Goal: Communication & Community: Participate in discussion

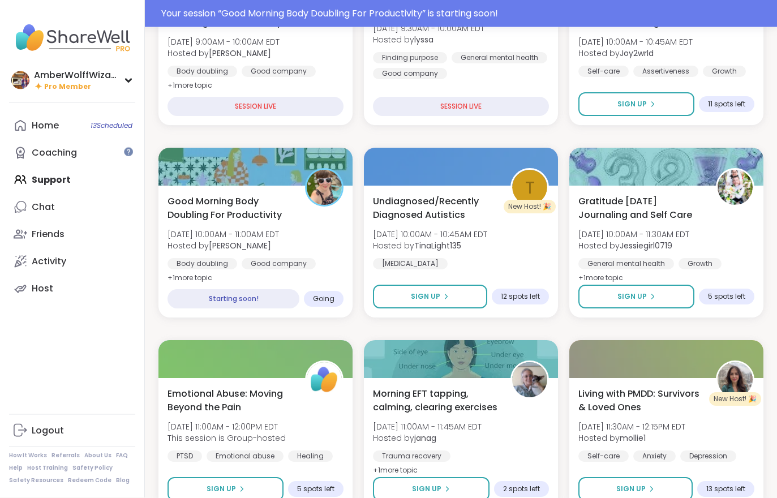
scroll to position [252, 0]
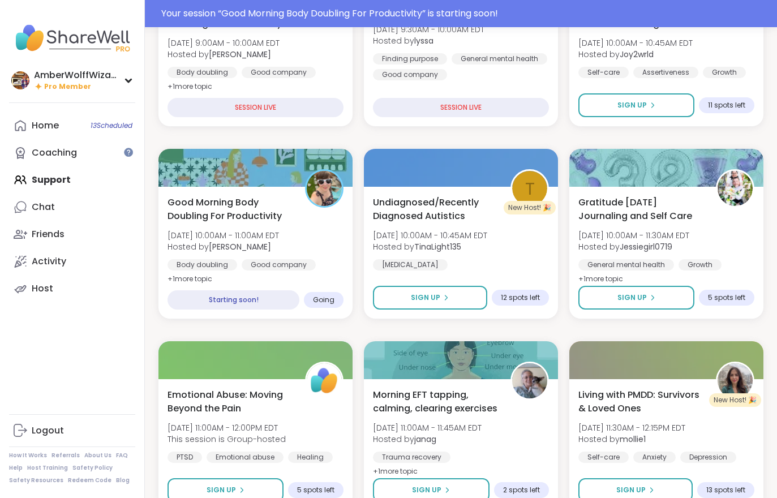
click at [271, 247] on b "[PERSON_NAME]" at bounding box center [240, 246] width 62 height 11
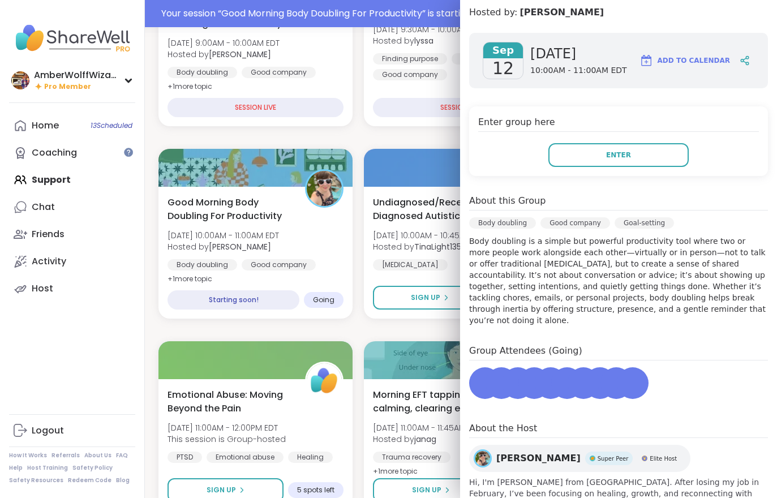
scroll to position [154, 0]
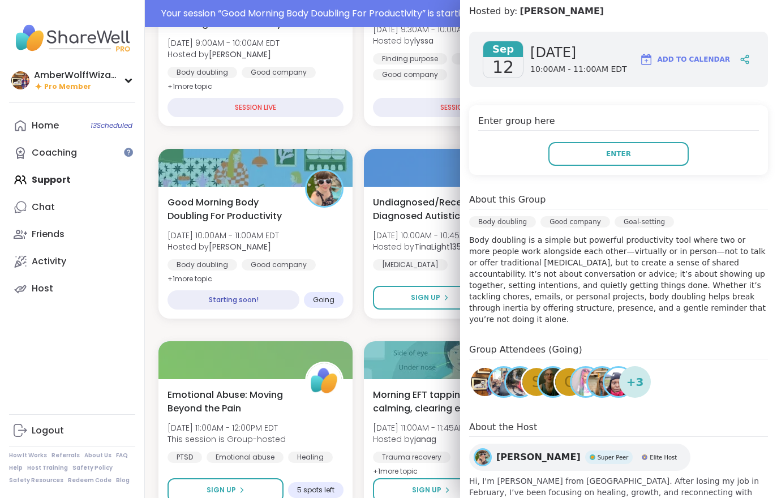
click at [639, 153] on button "Enter" at bounding box center [618, 154] width 140 height 24
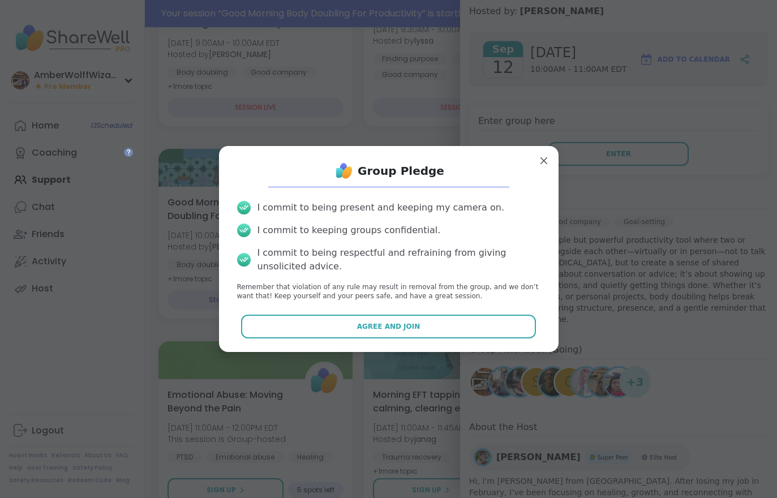
click at [448, 338] on button "Agree and Join" at bounding box center [388, 327] width 295 height 24
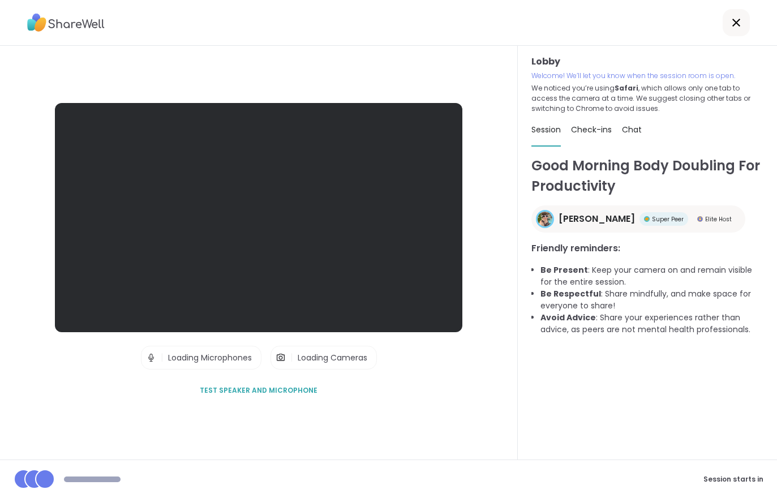
scroll to position [10, 0]
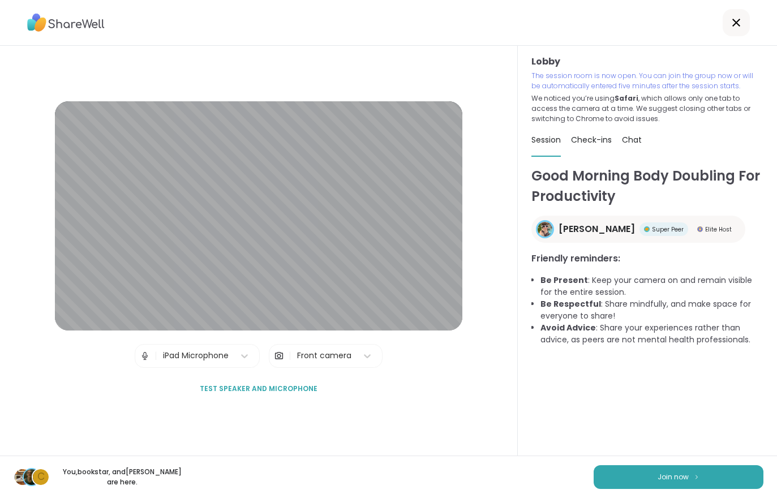
click at [679, 483] on button "Join now" at bounding box center [679, 477] width 170 height 24
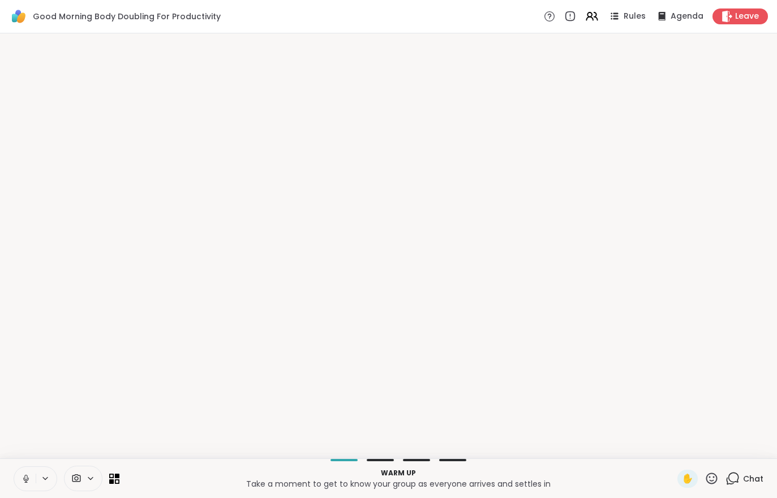
scroll to position [0, 0]
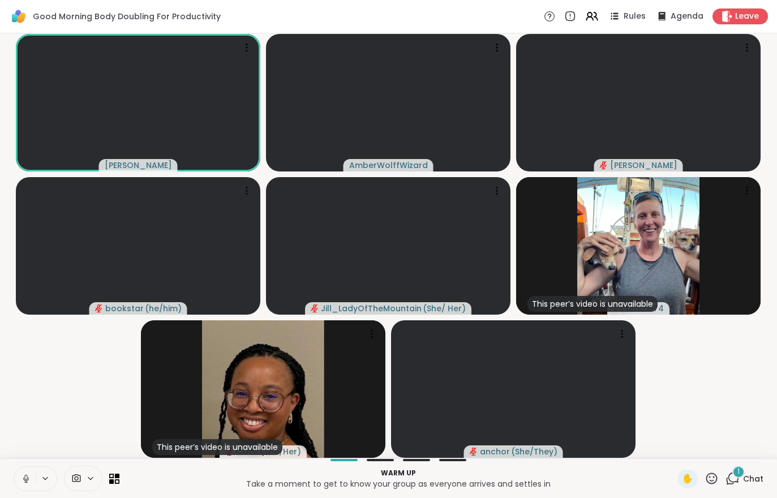
click at [750, 486] on div "1 Chat" at bounding box center [745, 479] width 38 height 18
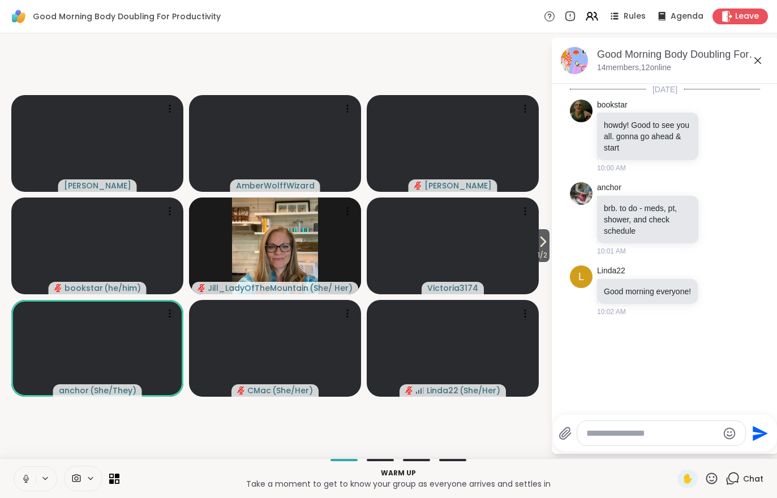
click at [543, 241] on icon at bounding box center [543, 241] width 5 height 9
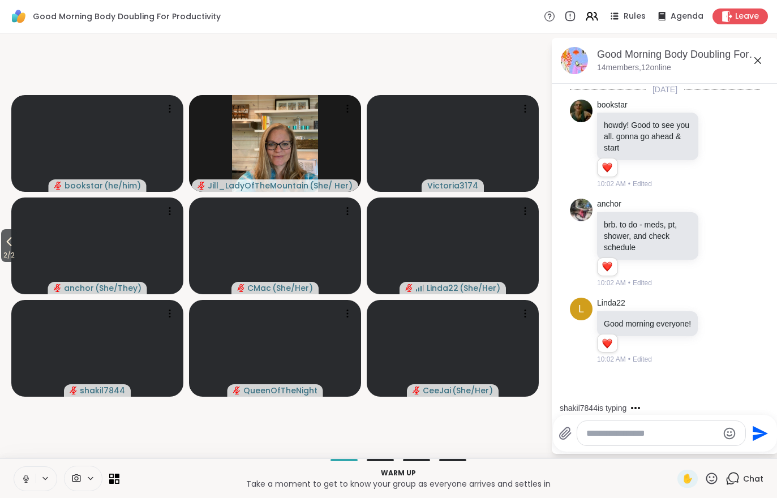
click at [5, 251] on span "2 / 2" at bounding box center [9, 255] width 16 height 14
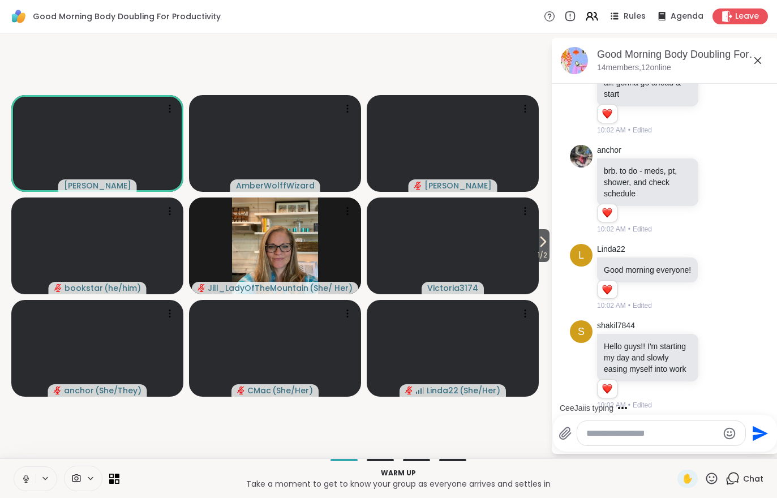
scroll to position [70, 0]
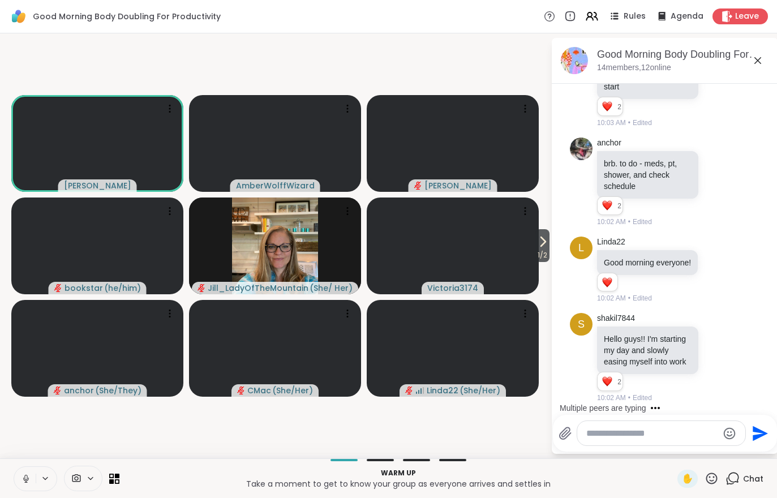
click at [547, 252] on span "1 / 2" at bounding box center [542, 255] width 14 height 14
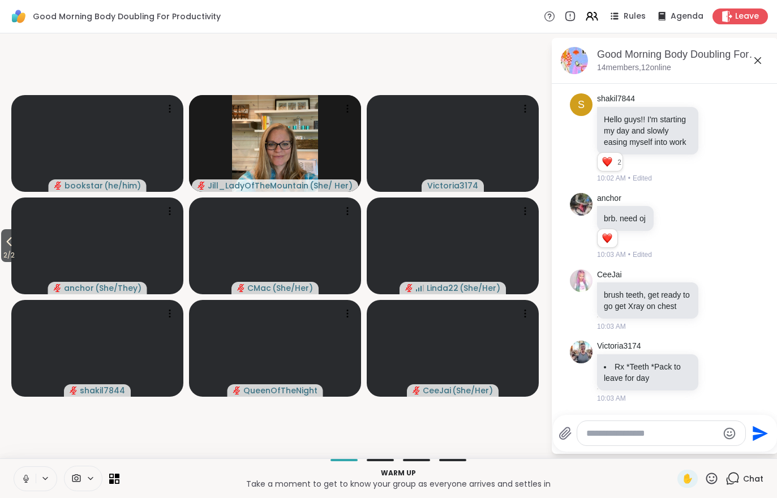
scroll to position [304, 0]
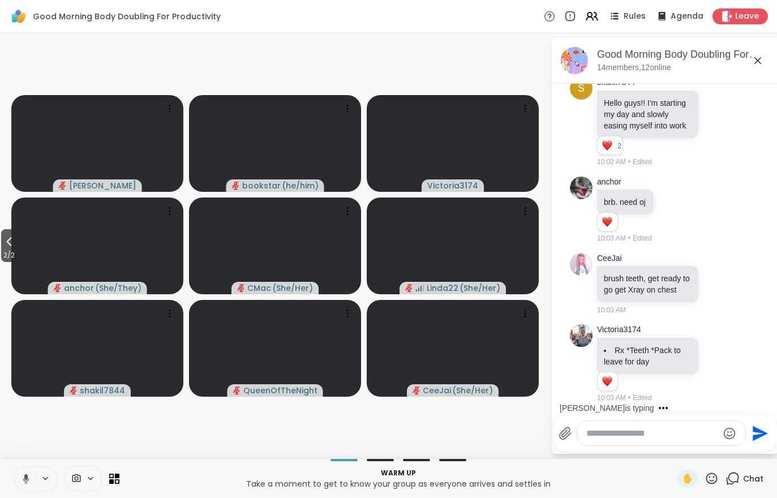
click at [2, 252] on span "2 / 2" at bounding box center [9, 255] width 16 height 14
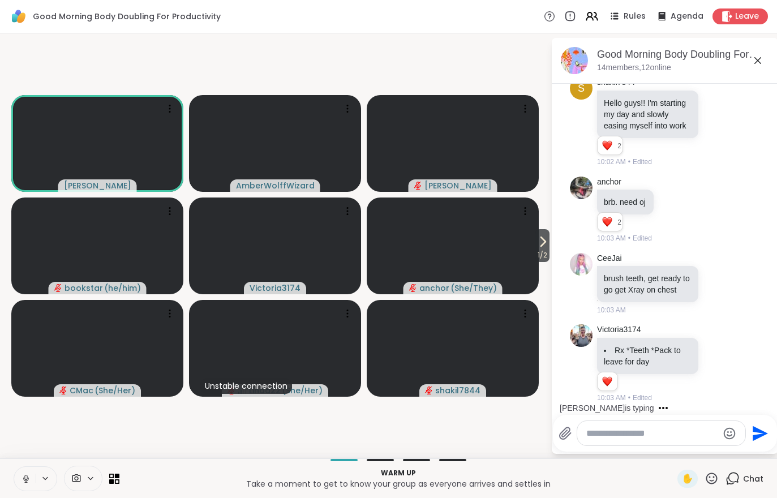
click at [286, 150] on video at bounding box center [275, 143] width 172 height 97
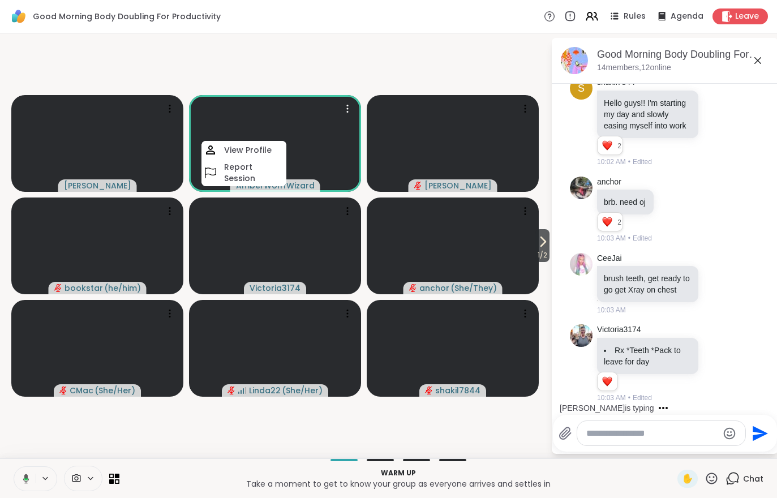
click at [266, 148] on h4 "View Profile" at bounding box center [248, 149] width 48 height 11
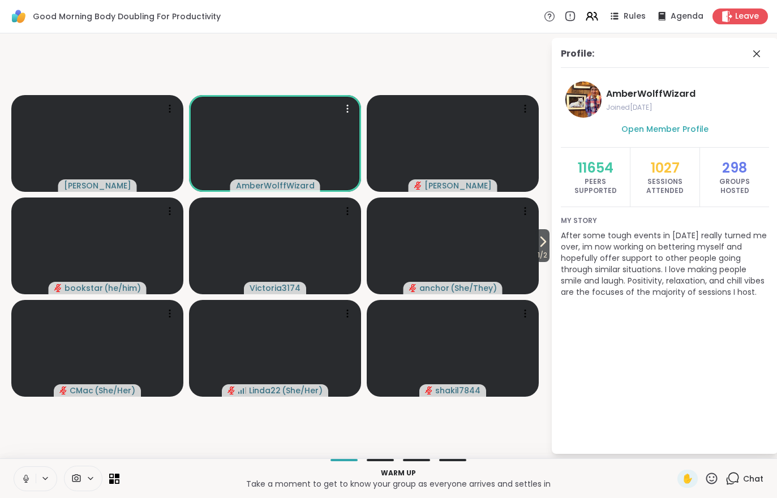
click at [746, 486] on div "Chat" at bounding box center [745, 479] width 38 height 18
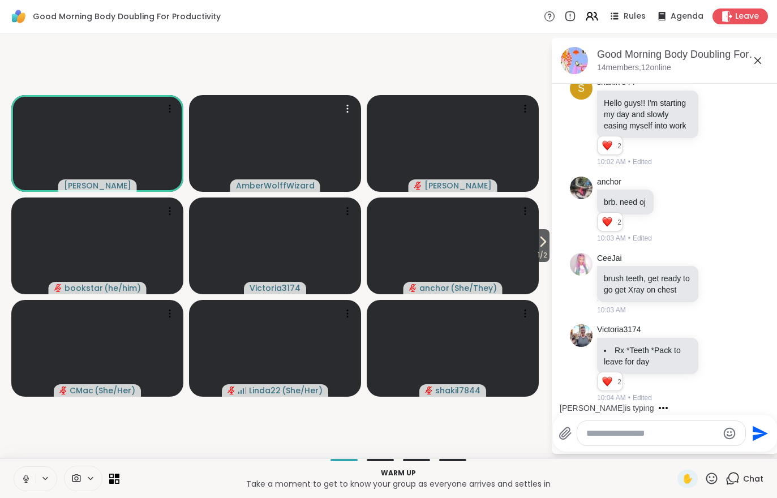
click at [547, 257] on span "1 / 2" at bounding box center [542, 255] width 14 height 14
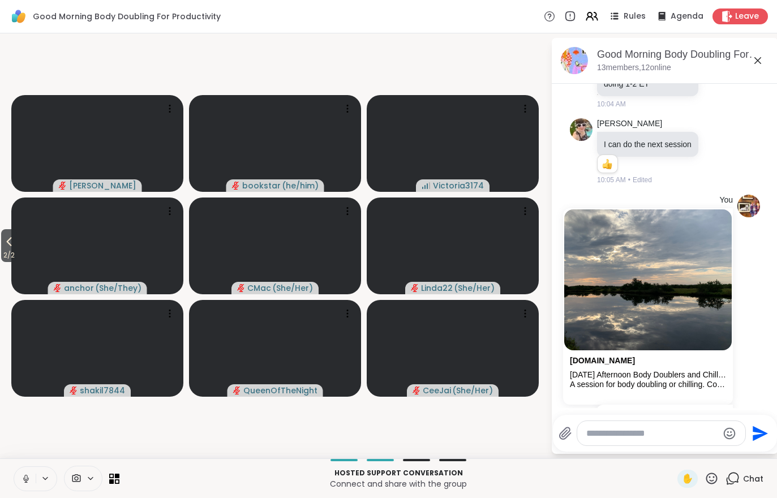
scroll to position [796, 0]
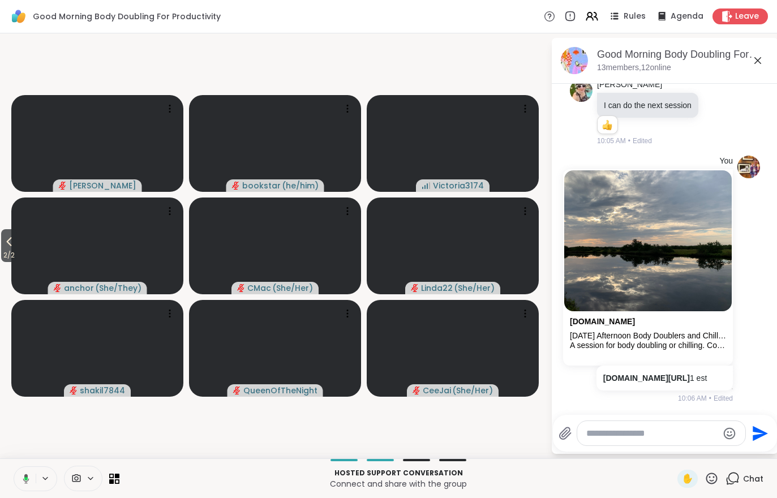
click at [5, 250] on span "2 / 2" at bounding box center [9, 255] width 16 height 14
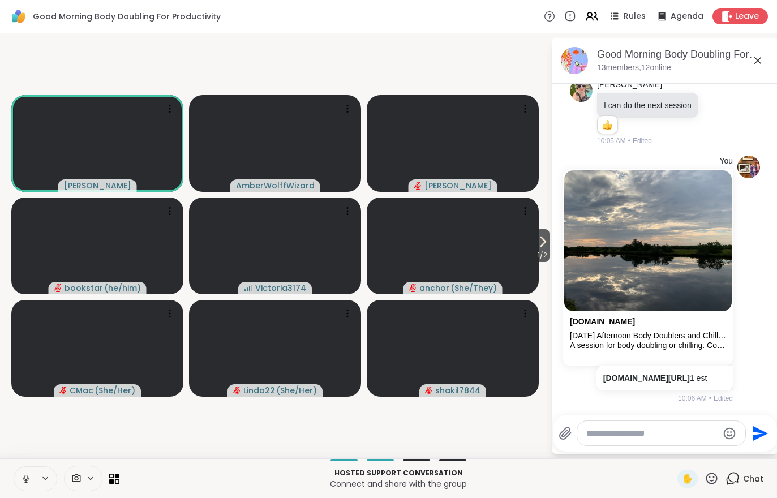
click at [542, 245] on icon at bounding box center [543, 242] width 14 height 14
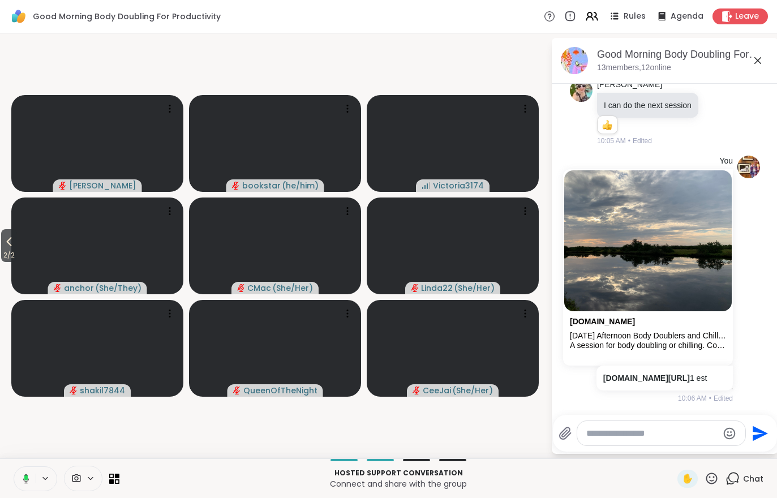
click at [5, 247] on icon at bounding box center [9, 242] width 14 height 14
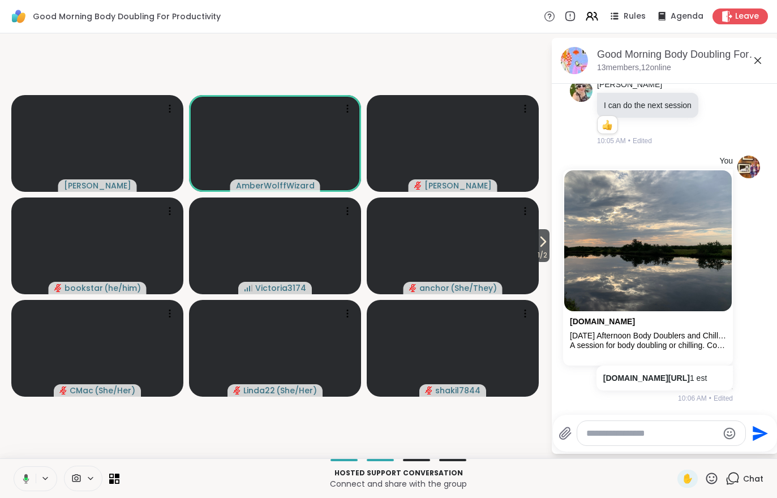
click at [28, 481] on icon at bounding box center [24, 479] width 10 height 10
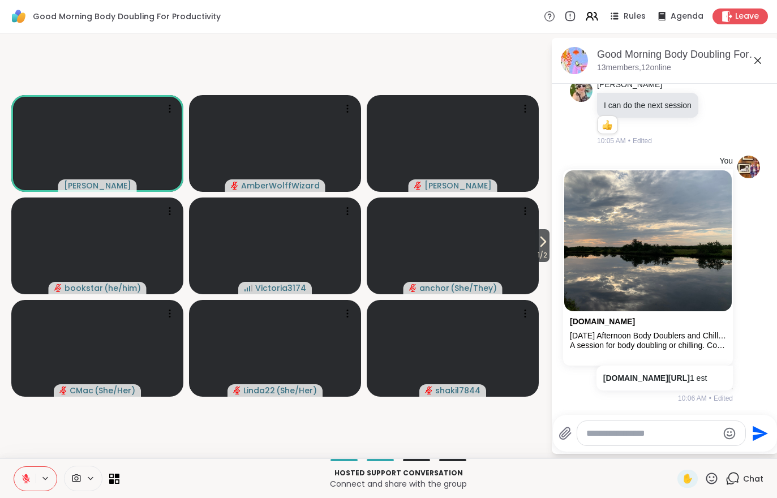
click at [16, 475] on button at bounding box center [25, 479] width 22 height 24
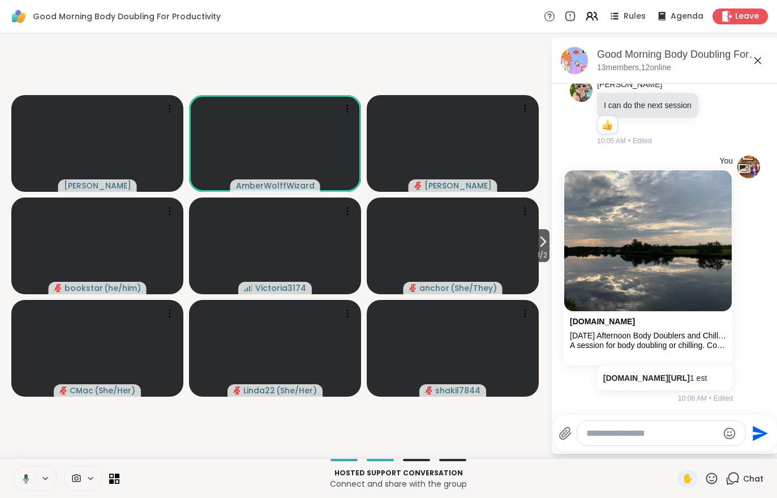
click at [23, 477] on icon at bounding box center [24, 479] width 10 height 10
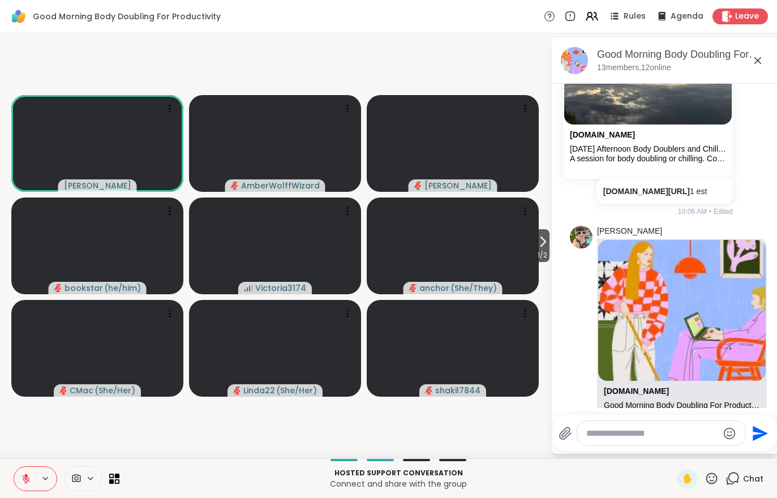
scroll to position [1074, 0]
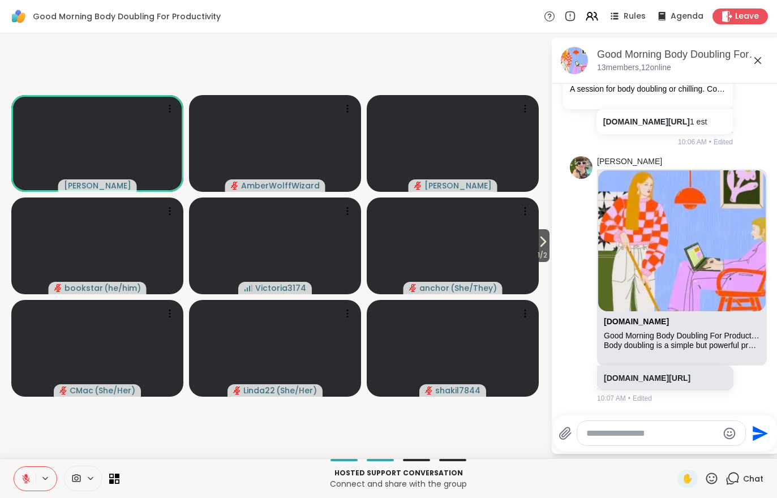
click at [546, 242] on icon at bounding box center [543, 242] width 14 height 14
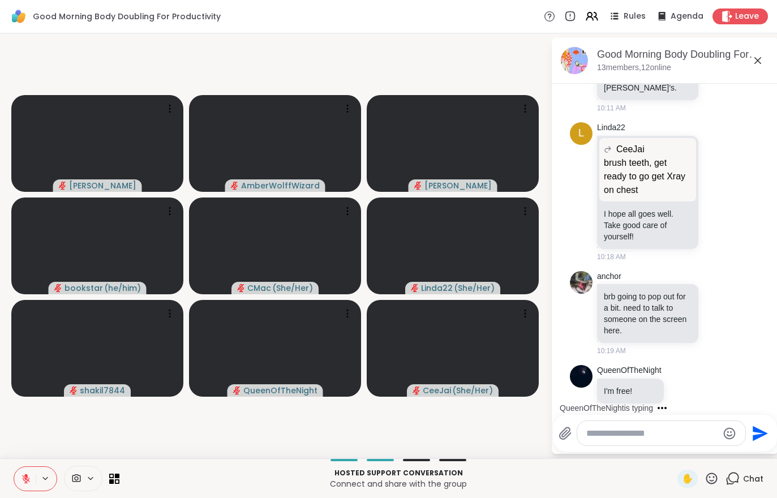
scroll to position [1661, 0]
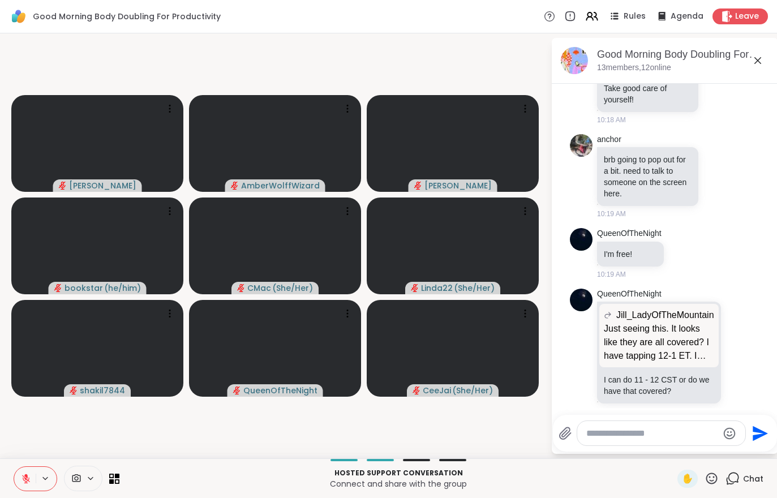
click at [27, 482] on icon at bounding box center [26, 479] width 10 height 10
click at [23, 471] on button at bounding box center [25, 479] width 22 height 24
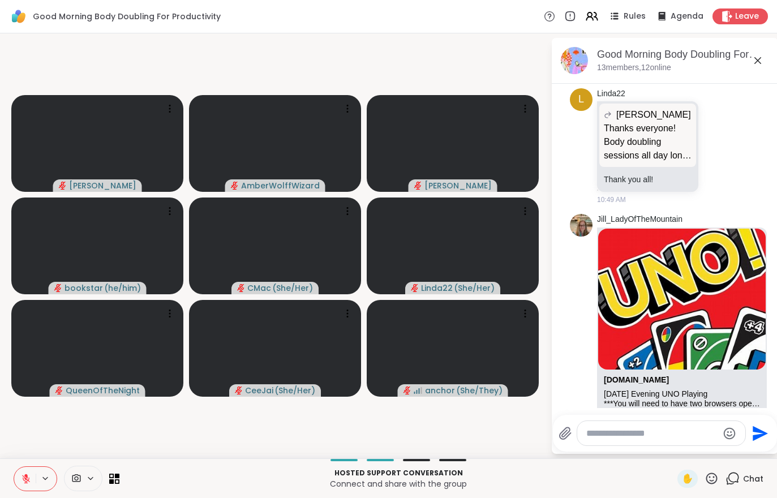
scroll to position [3165, 0]
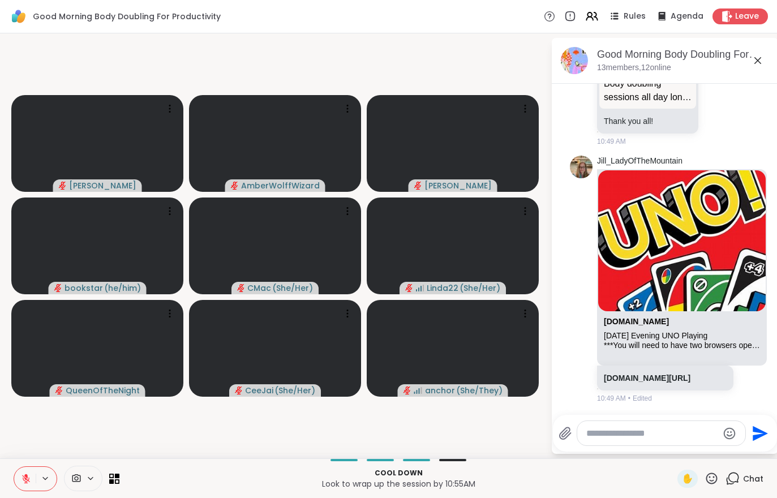
click at [774, 460] on div "Cool down Look to wrap up the session by 10:55AM ✋ Chat" at bounding box center [388, 478] width 777 height 40
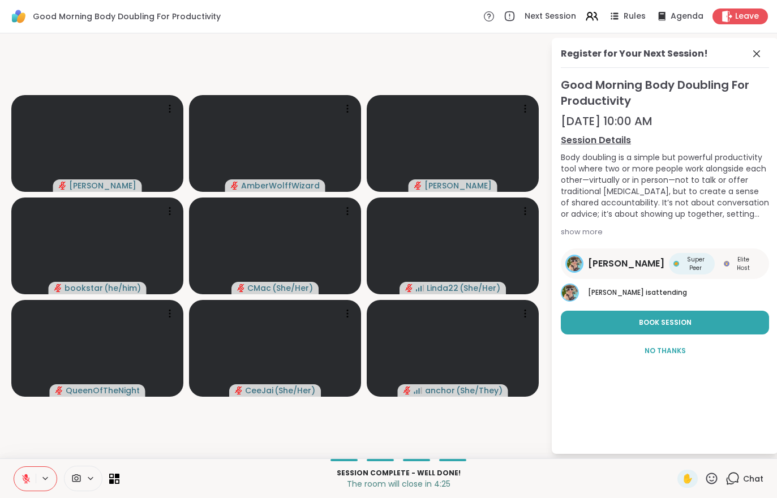
click at [17, 478] on button at bounding box center [25, 479] width 22 height 24
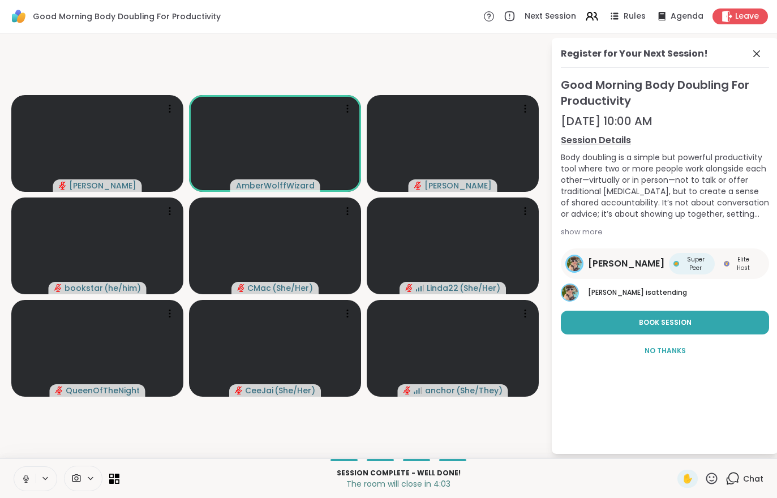
click at [748, 475] on span "Chat" at bounding box center [753, 478] width 20 height 11
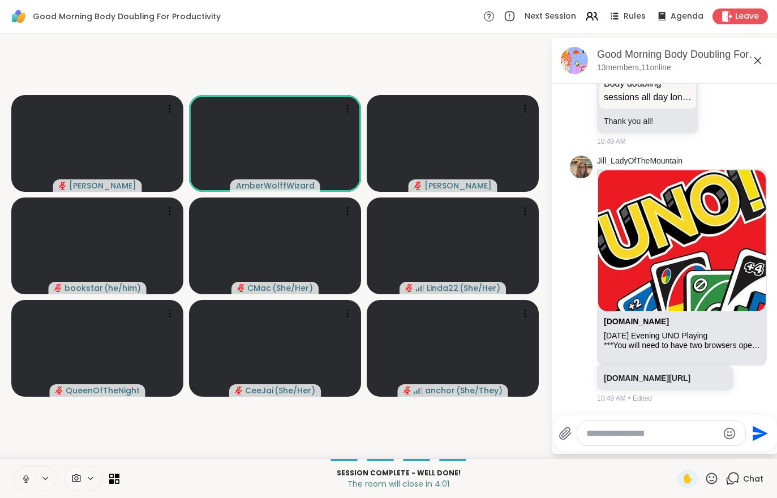
scroll to position [3153, 0]
click at [22, 477] on icon at bounding box center [26, 479] width 10 height 10
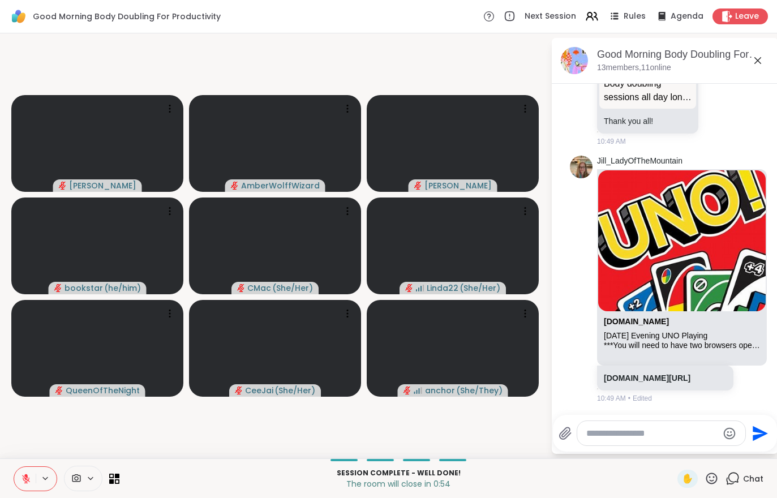
click at [20, 467] on button at bounding box center [25, 479] width 22 height 24
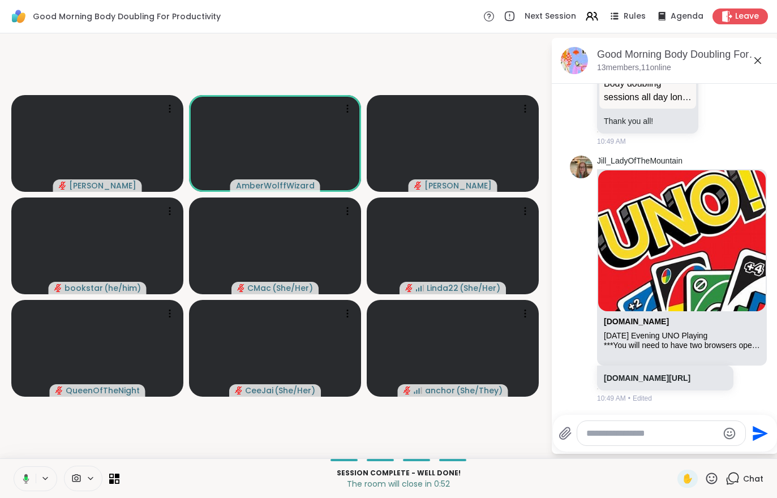
click at [25, 478] on icon at bounding box center [25, 479] width 3 height 4
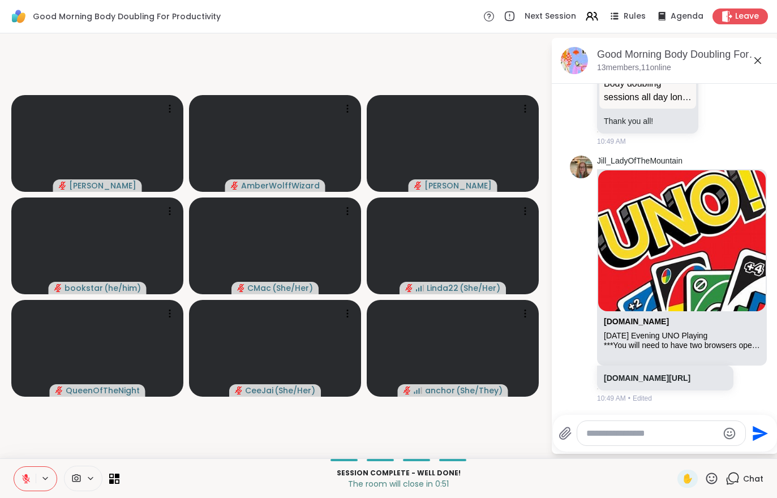
click at [742, 16] on span "Leave" at bounding box center [747, 16] width 24 height 11
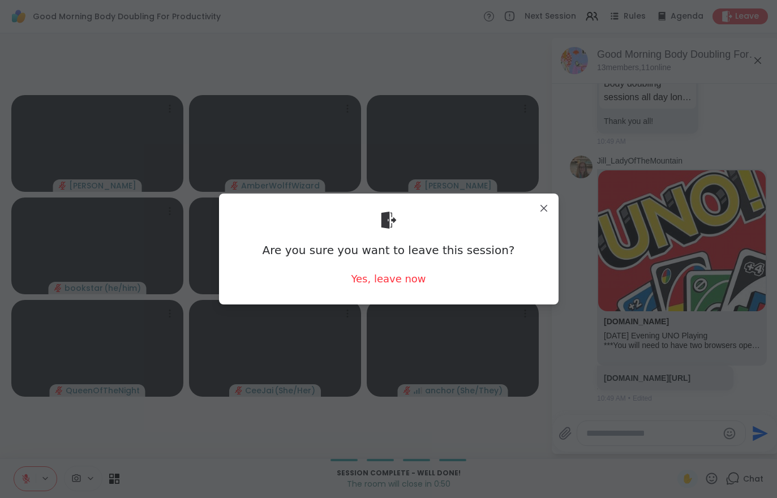
click at [383, 285] on div "Yes, leave now" at bounding box center [388, 279] width 75 height 14
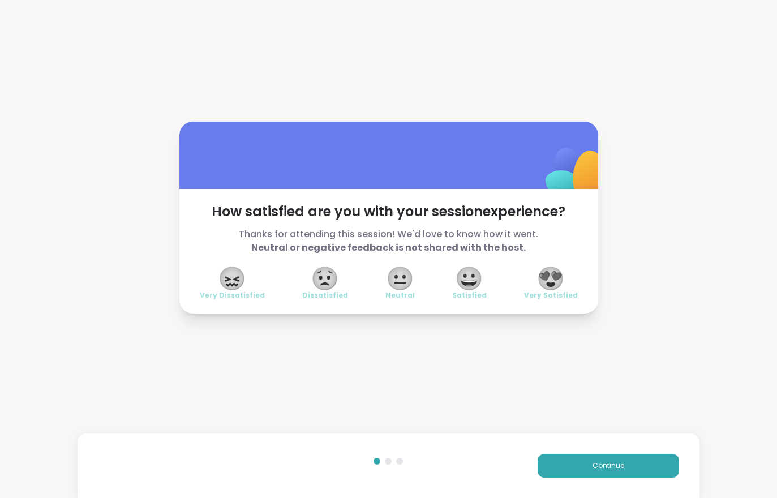
click at [610, 454] on button "Continue" at bounding box center [608, 466] width 141 height 24
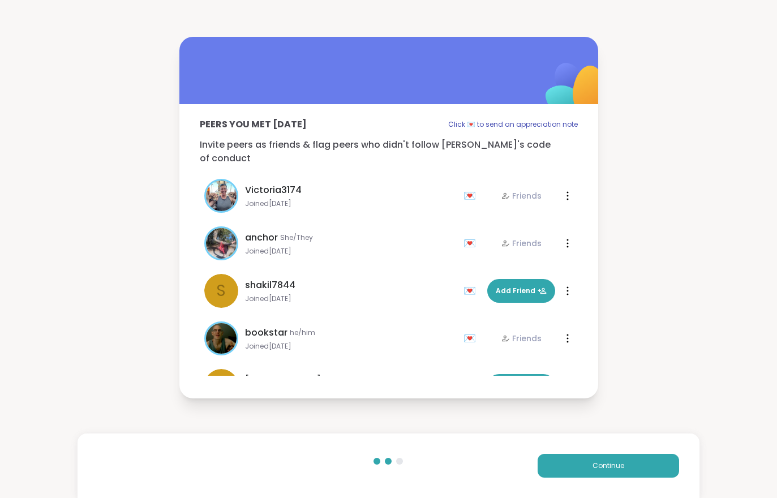
click at [610, 454] on button "Continue" at bounding box center [608, 466] width 141 height 24
click at [603, 466] on span "Continue" at bounding box center [609, 466] width 32 height 10
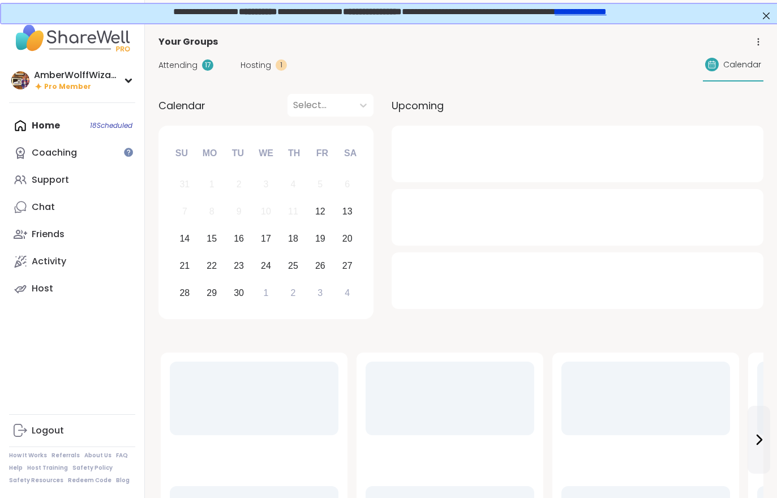
click at [258, 59] on span "Hosting" at bounding box center [256, 65] width 31 height 12
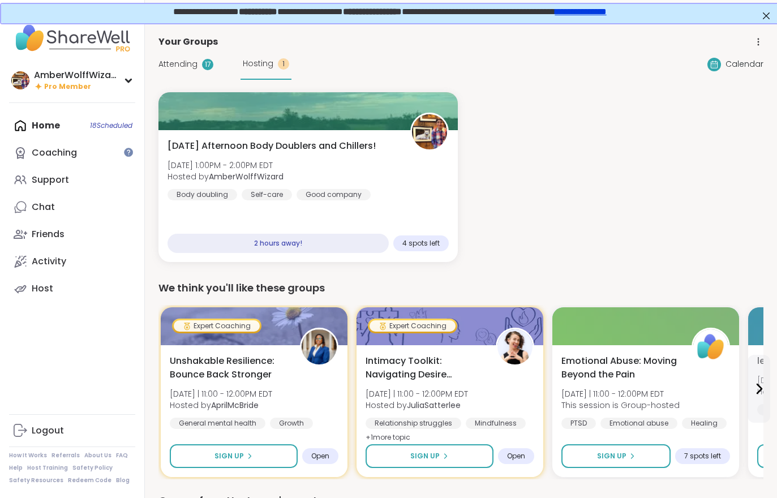
click at [195, 69] on span "Attending" at bounding box center [177, 64] width 39 height 12
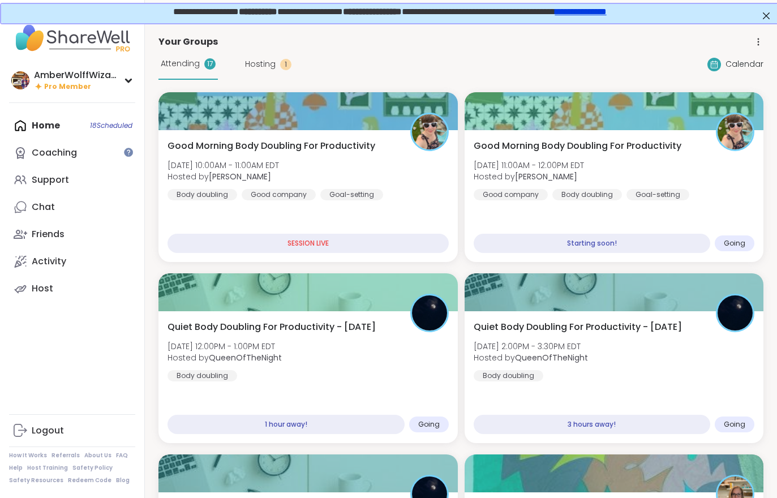
click at [702, 185] on div "Good Morning Body Doubling For Productivity Fri, Sep 12 | 11:00AM - 12:00PM EDT…" at bounding box center [614, 169] width 281 height 61
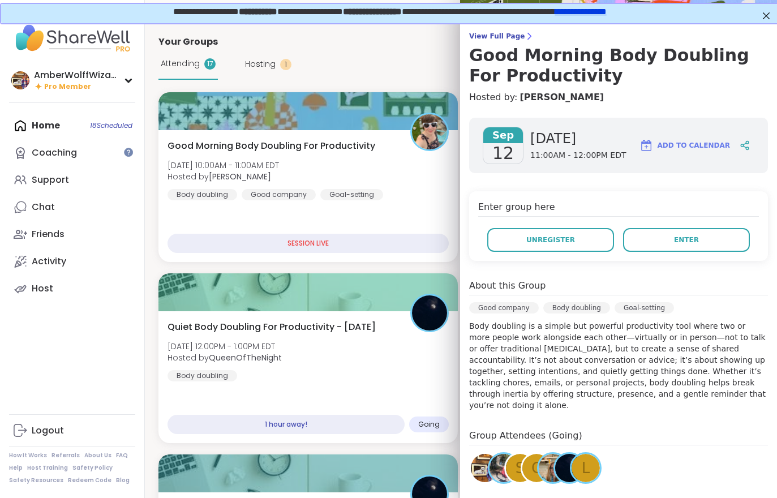
scroll to position [66, 0]
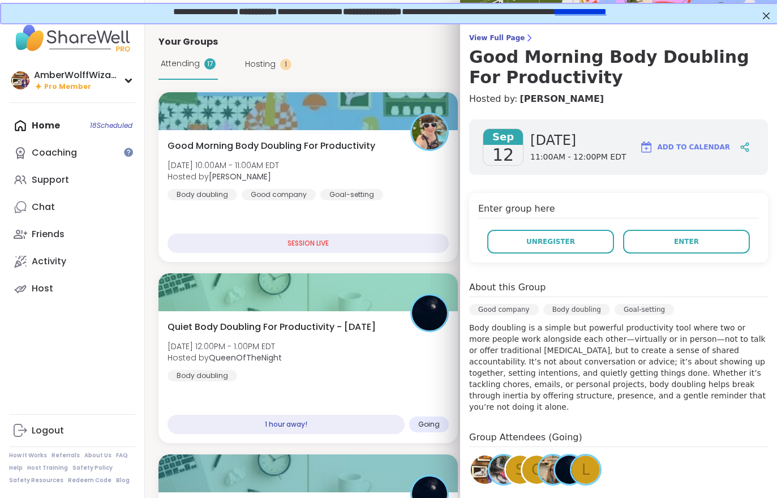
click at [685, 232] on button "Enter" at bounding box center [686, 242] width 127 height 24
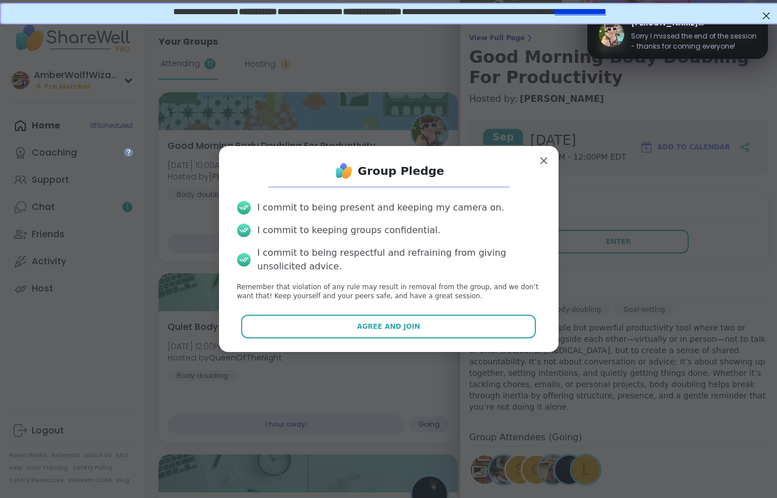
click at [473, 335] on button "Agree and Join" at bounding box center [388, 327] width 295 height 24
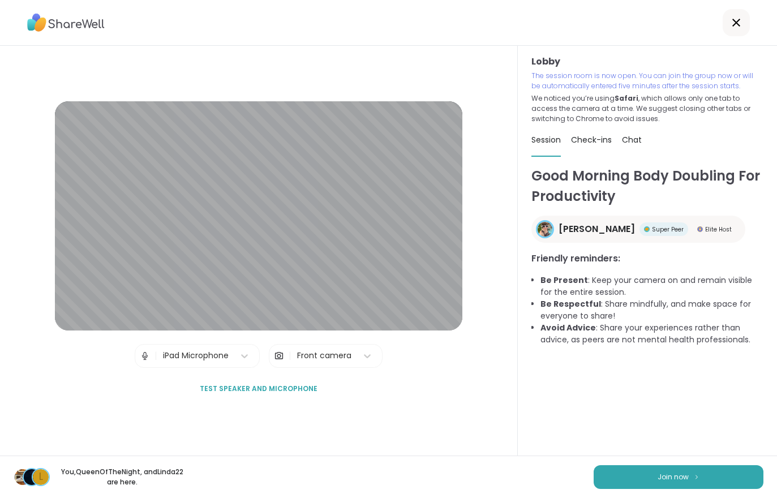
click at [649, 478] on button "Join now" at bounding box center [679, 477] width 170 height 24
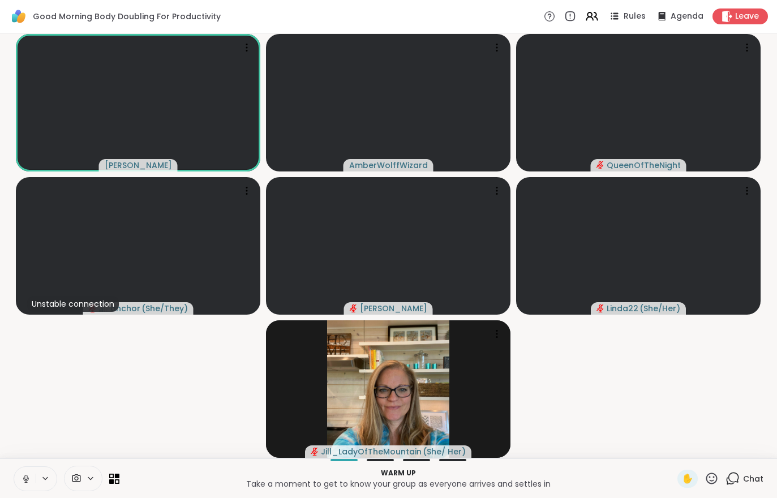
click at [21, 478] on icon at bounding box center [26, 479] width 10 height 10
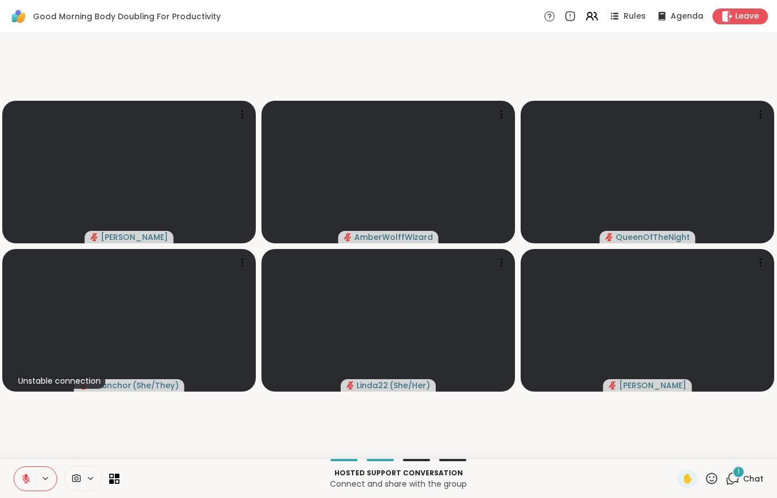
click at [737, 467] on div "1" at bounding box center [738, 472] width 12 height 12
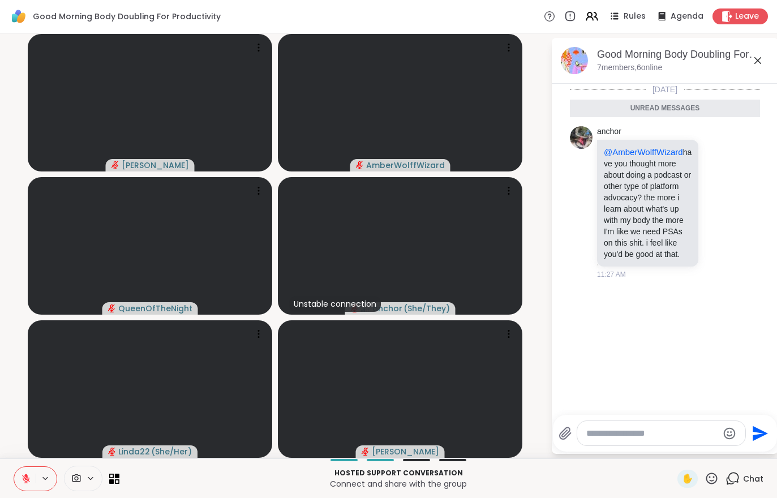
scroll to position [8, 0]
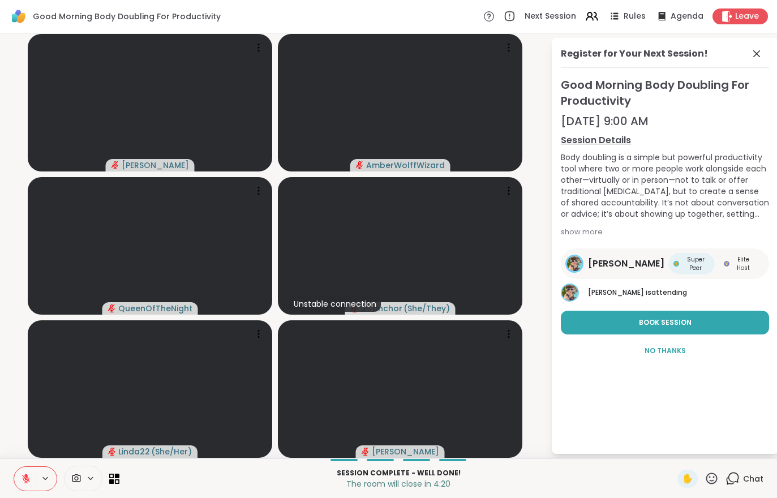
click at [744, 479] on span "Chat" at bounding box center [753, 478] width 20 height 11
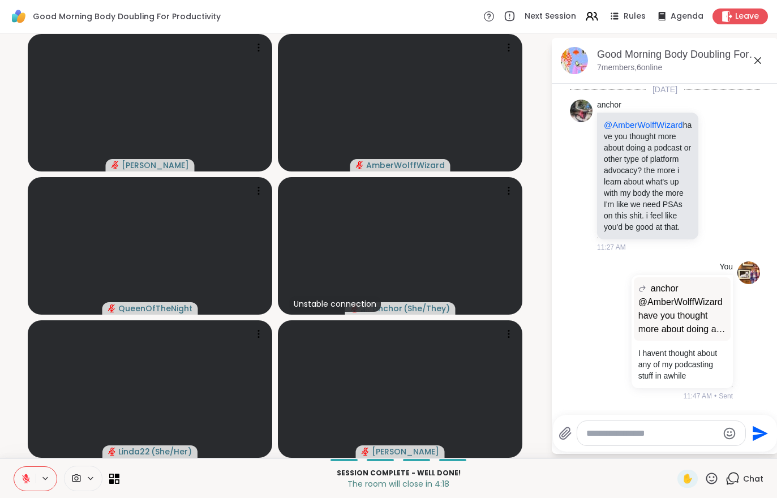
click at [746, 479] on span "Chat" at bounding box center [753, 478] width 20 height 11
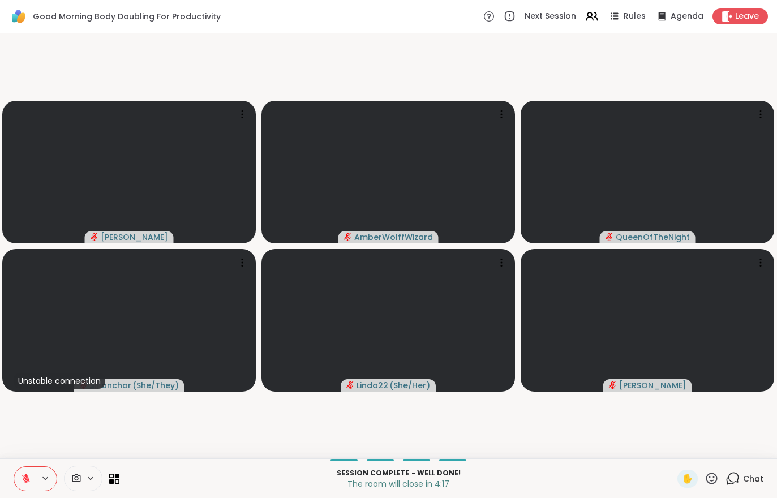
click at [19, 467] on button at bounding box center [25, 479] width 22 height 24
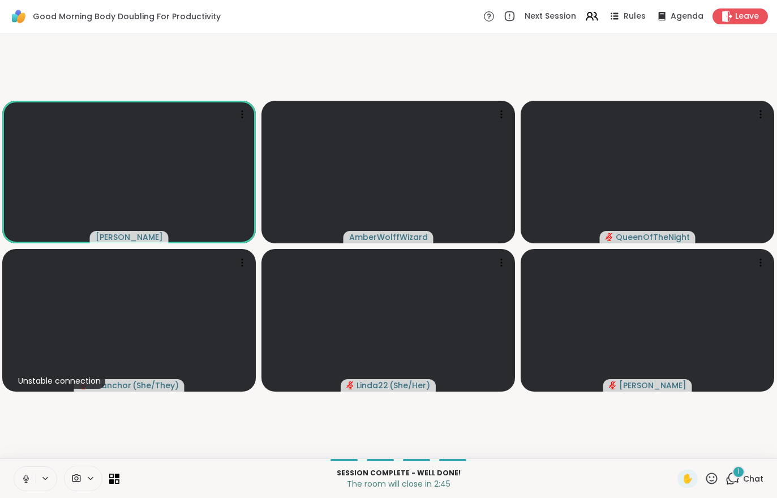
click at [743, 478] on div "1 Chat" at bounding box center [745, 479] width 38 height 18
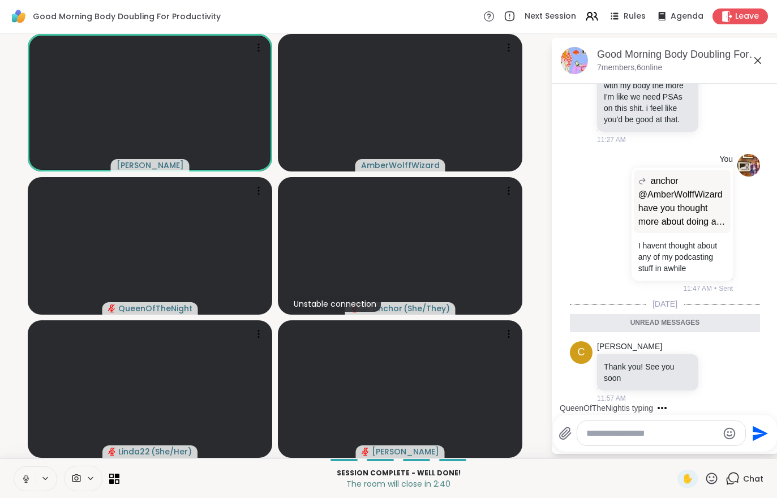
scroll to position [151, 0]
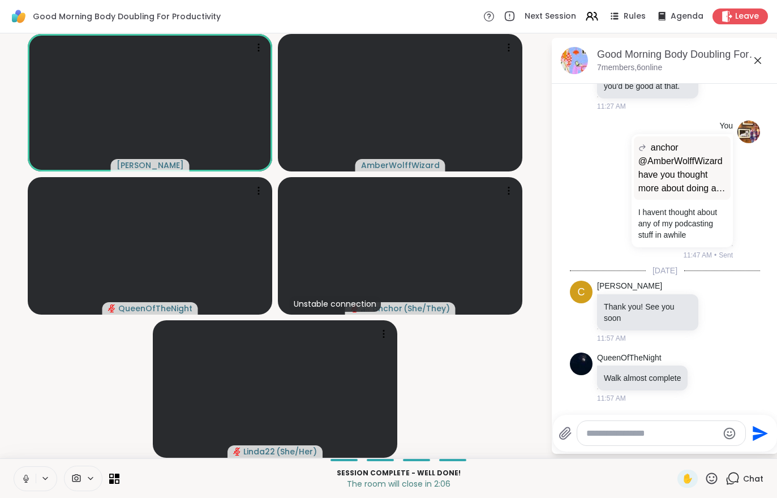
click at [733, 12] on div "Leave" at bounding box center [740, 16] width 55 height 16
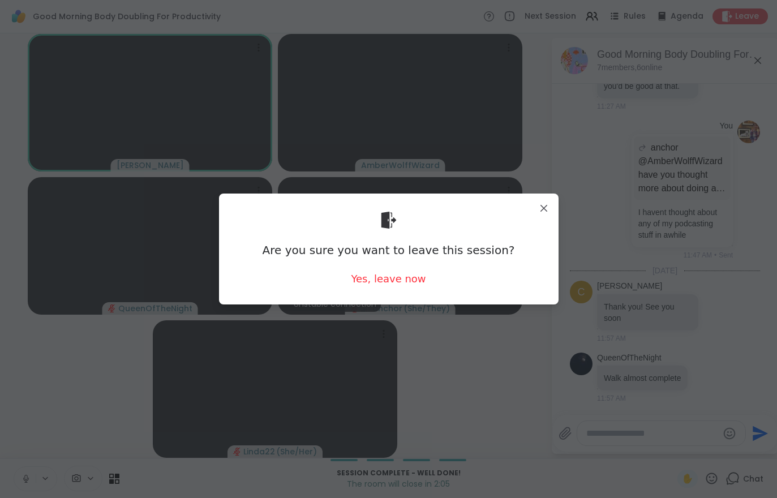
click at [372, 284] on div "Yes, leave now" at bounding box center [388, 279] width 75 height 14
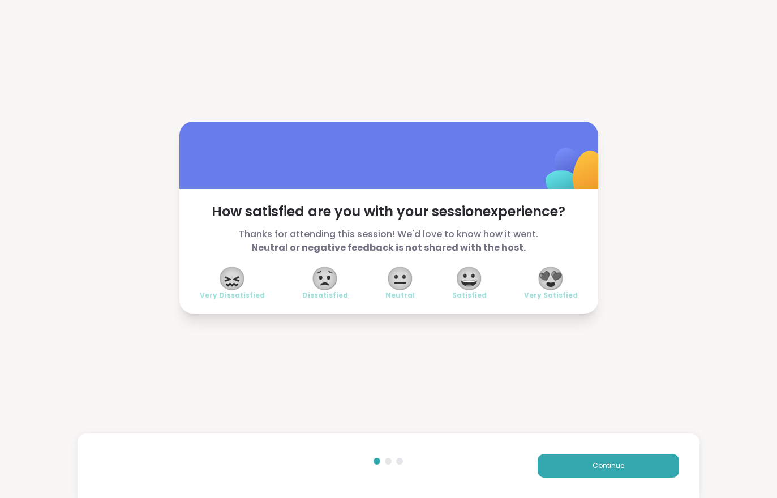
click at [598, 469] on span "Continue" at bounding box center [609, 466] width 32 height 10
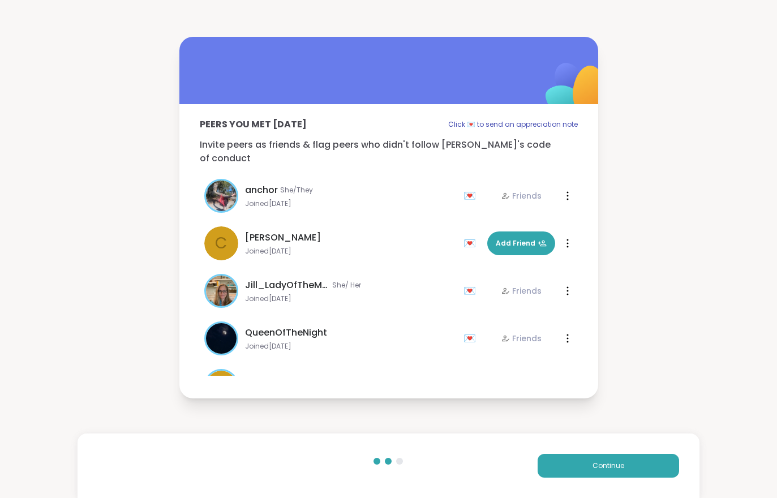
click at [598, 469] on span "Continue" at bounding box center [609, 466] width 32 height 10
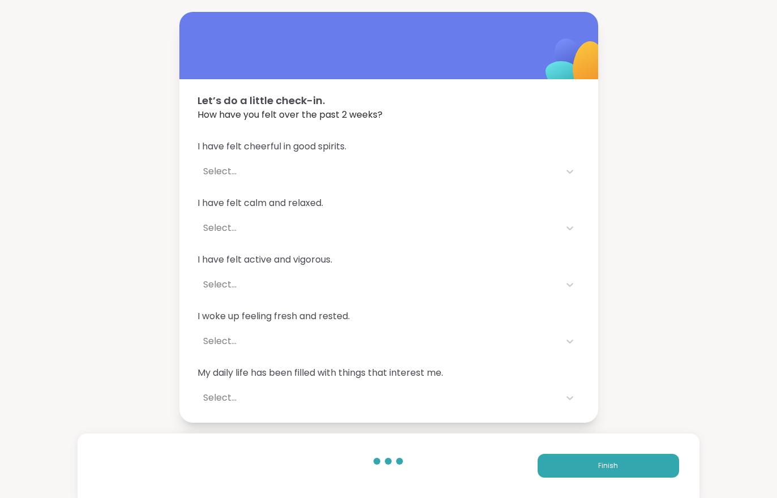
click at [606, 476] on button "Finish" at bounding box center [608, 466] width 141 height 24
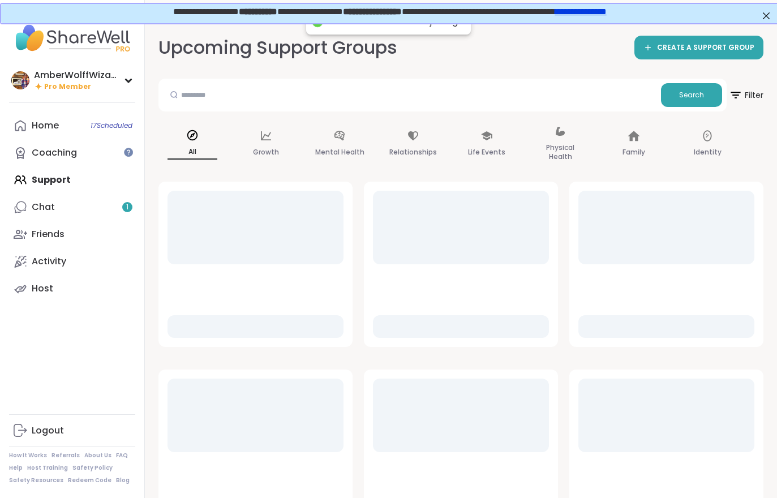
click at [89, 205] on link "Chat 1" at bounding box center [72, 207] width 126 height 27
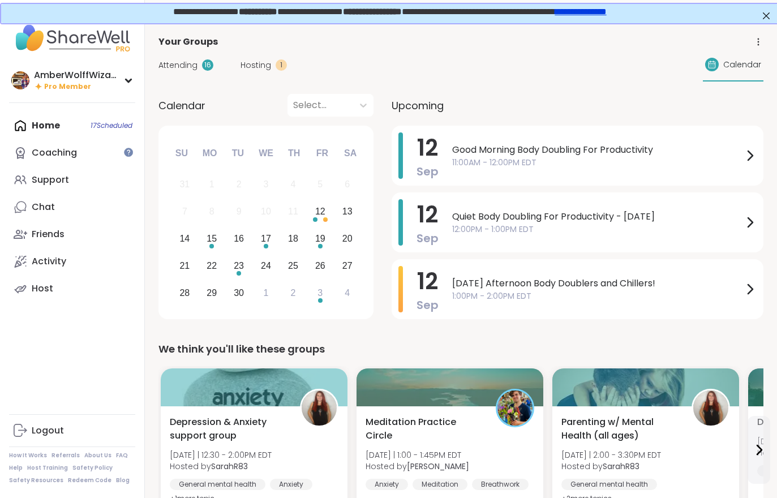
click at [260, 68] on span "Hosting" at bounding box center [256, 65] width 31 height 12
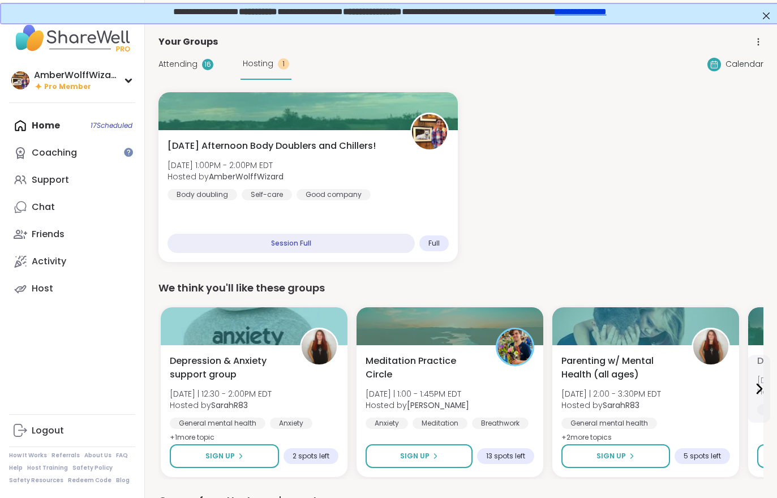
click at [190, 69] on span "Attending" at bounding box center [177, 64] width 39 height 12
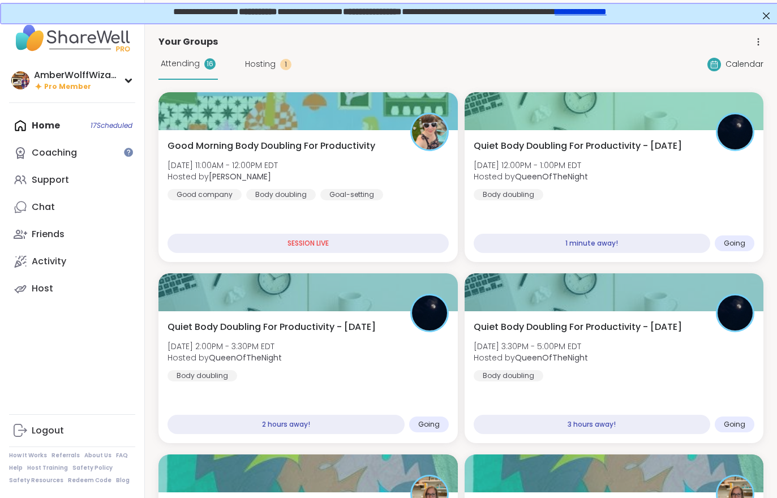
click at [273, 66] on span "Hosting" at bounding box center [260, 64] width 31 height 12
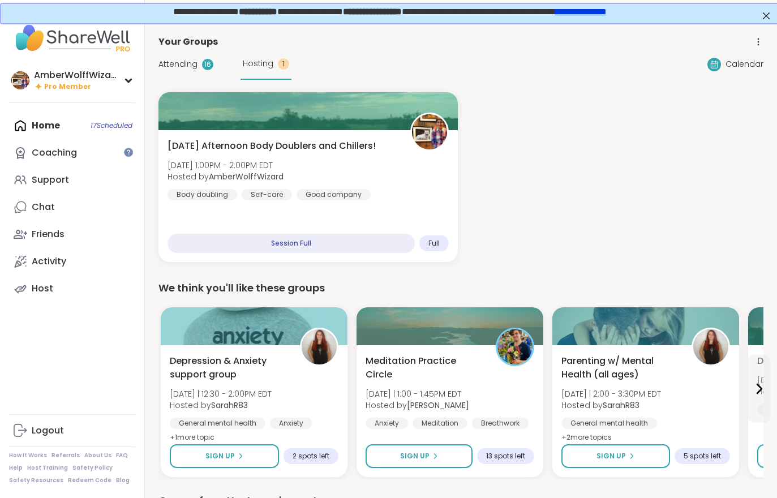
click at [368, 190] on div "Friday Afternoon Body Doublers and Chillers! Fri, Sep 12 | 1:00PM - 2:00PM EDT …" at bounding box center [308, 169] width 281 height 61
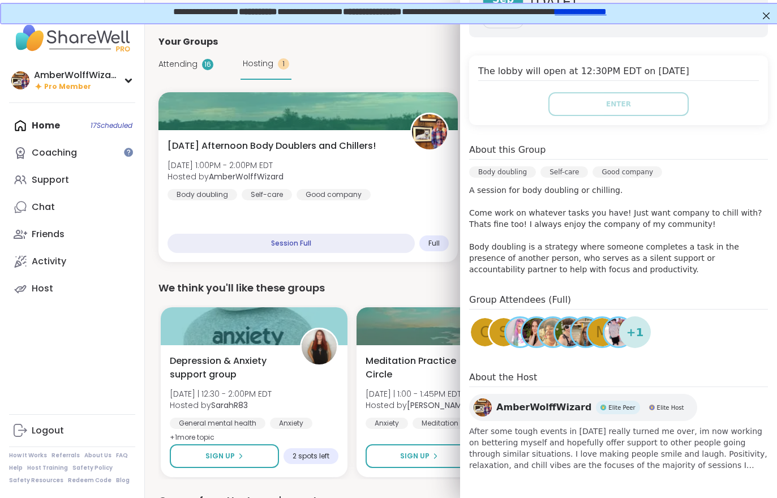
click at [171, 68] on span "Attending" at bounding box center [177, 64] width 39 height 12
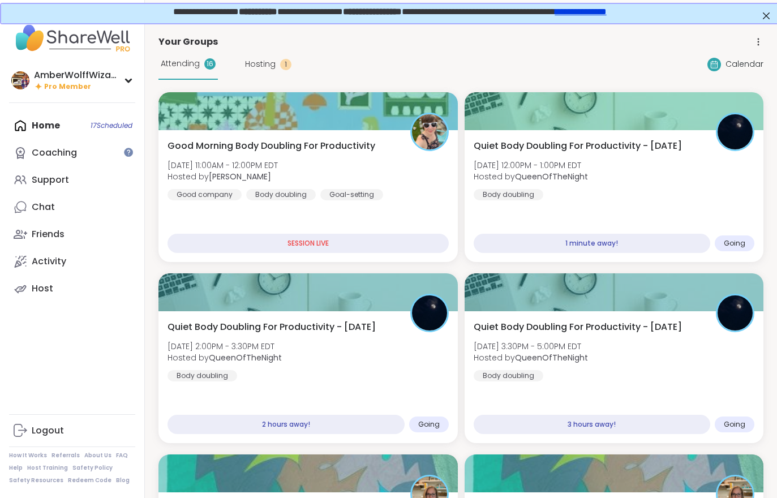
click at [583, 183] on div "Quiet Body Doubling For Productivity - Friday Fri, Sep 12 | 12:00PM - 1:00PM ED…" at bounding box center [614, 169] width 281 height 61
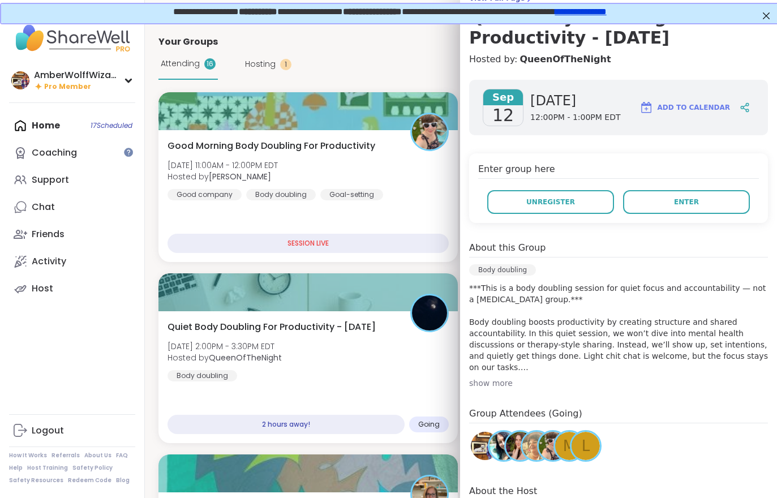
scroll to position [105, 0]
click at [696, 207] on span "Enter" at bounding box center [686, 203] width 25 height 10
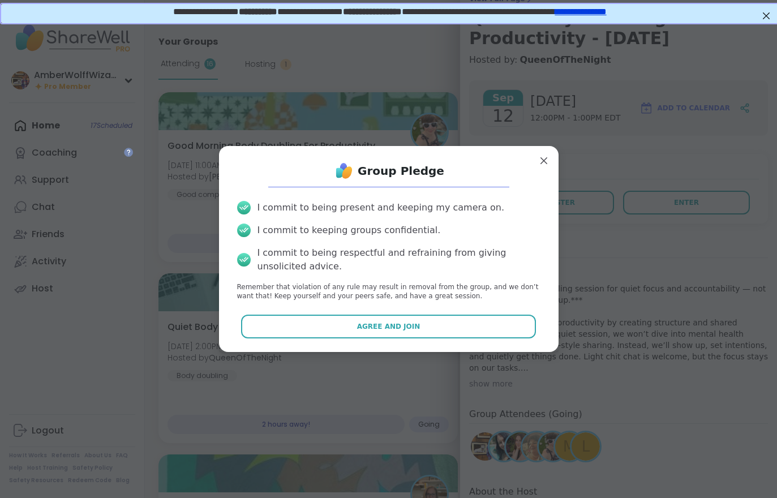
click at [488, 329] on button "Agree and Join" at bounding box center [388, 327] width 295 height 24
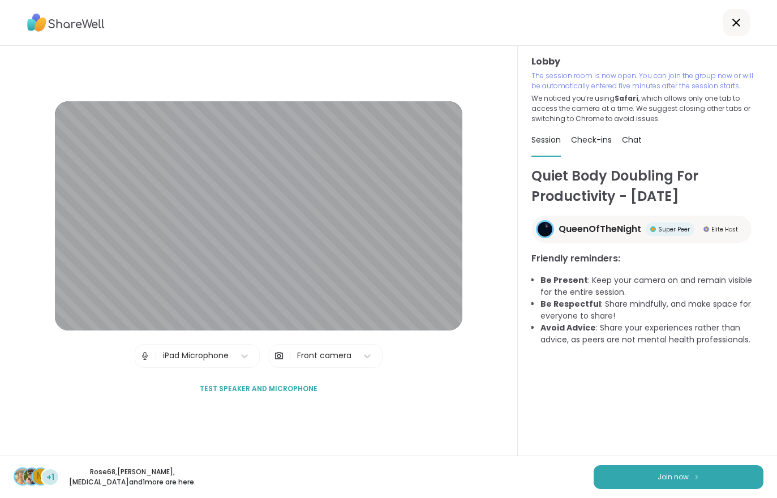
click at [671, 474] on span "Join now" at bounding box center [673, 477] width 31 height 10
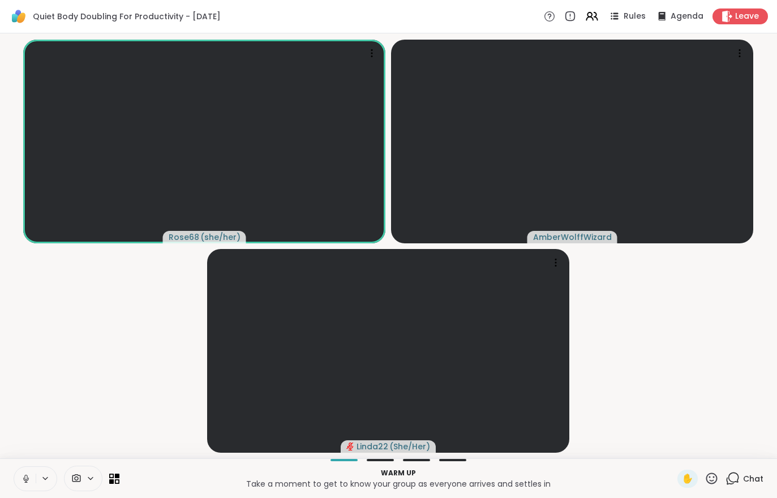
click at [740, 19] on span "Leave" at bounding box center [747, 16] width 24 height 11
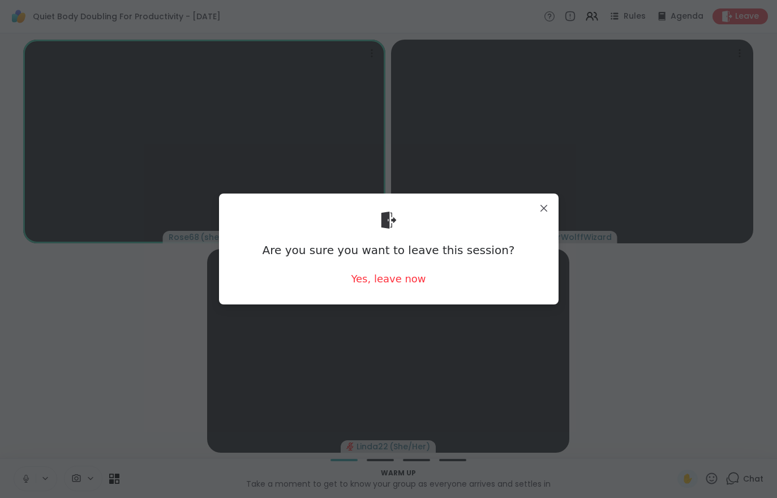
click at [383, 280] on div "Yes, leave now" at bounding box center [388, 279] width 75 height 14
